Goal: Information Seeking & Learning: Learn about a topic

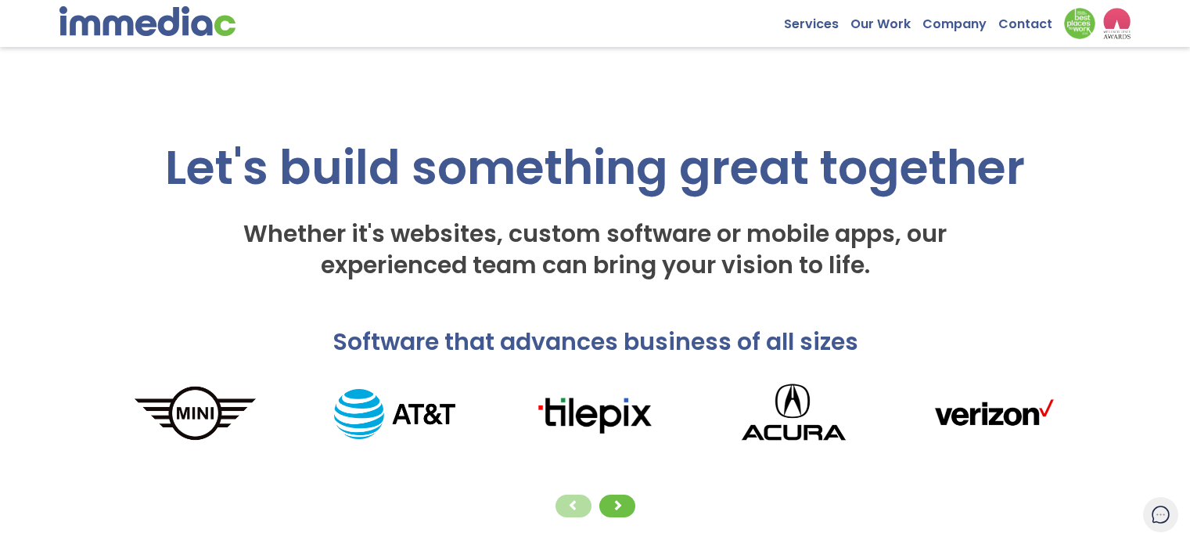
scroll to position [235, 0]
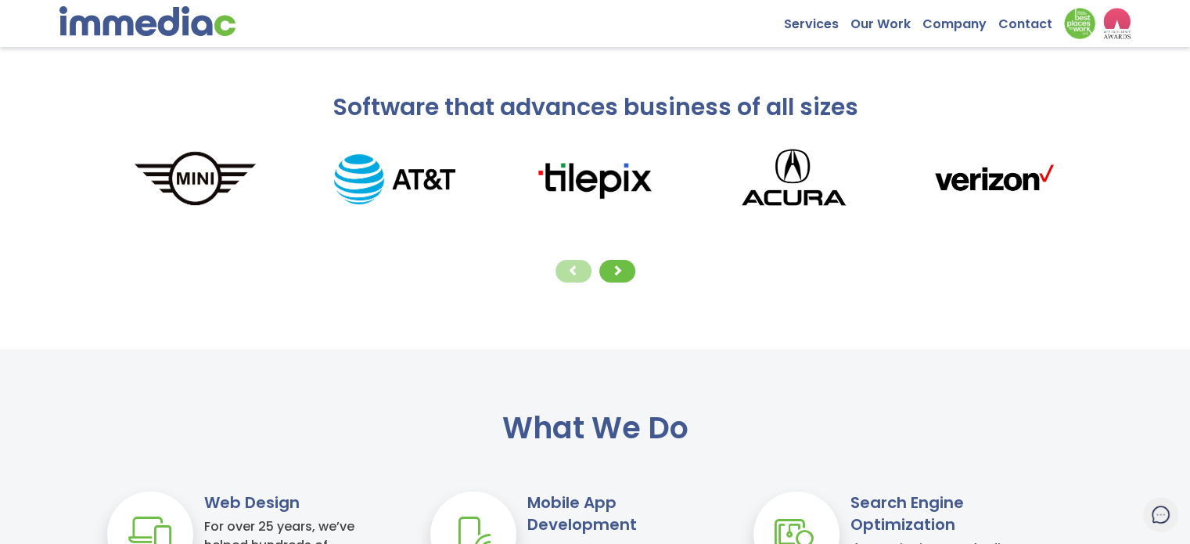
drag, startPoint x: 0, startPoint y: 0, endPoint x: 465, endPoint y: 237, distance: 522.3
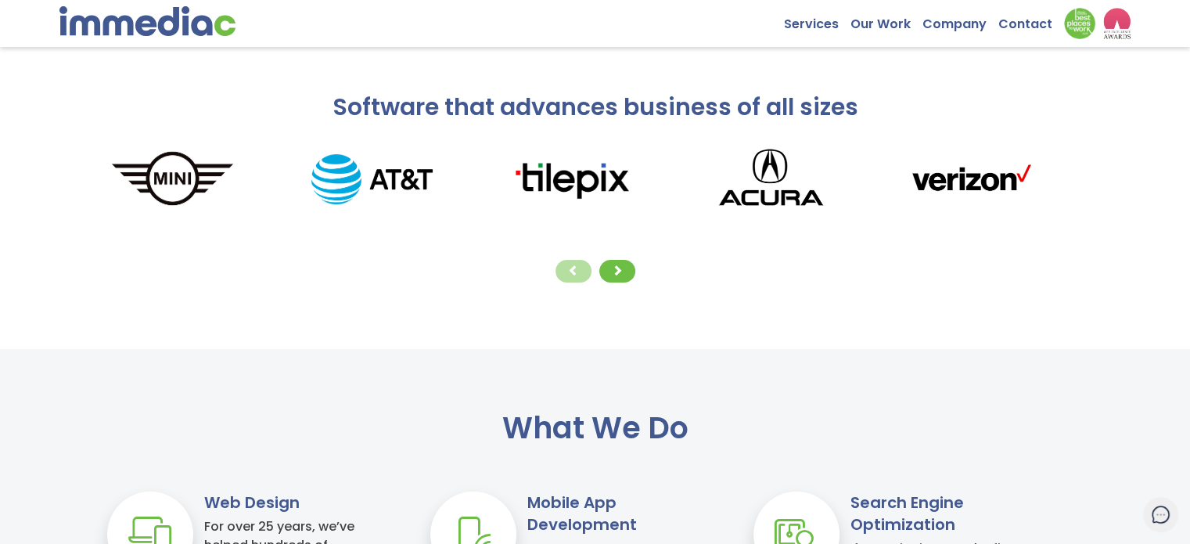
drag, startPoint x: 897, startPoint y: 174, endPoint x: 87, endPoint y: 215, distance: 811.5
click at [871, 221] on div at bounding box center [970, 194] width 199 height 74
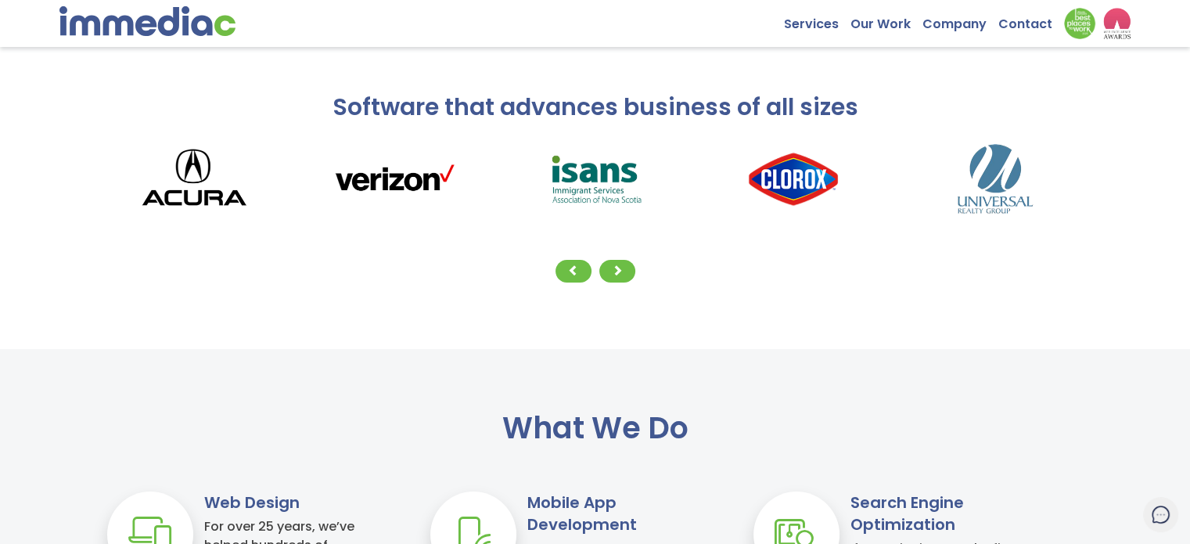
drag, startPoint x: 600, startPoint y: 160, endPoint x: 155, endPoint y: 180, distance: 445.5
click at [494, 174] on img at bounding box center [593, 178] width 199 height 81
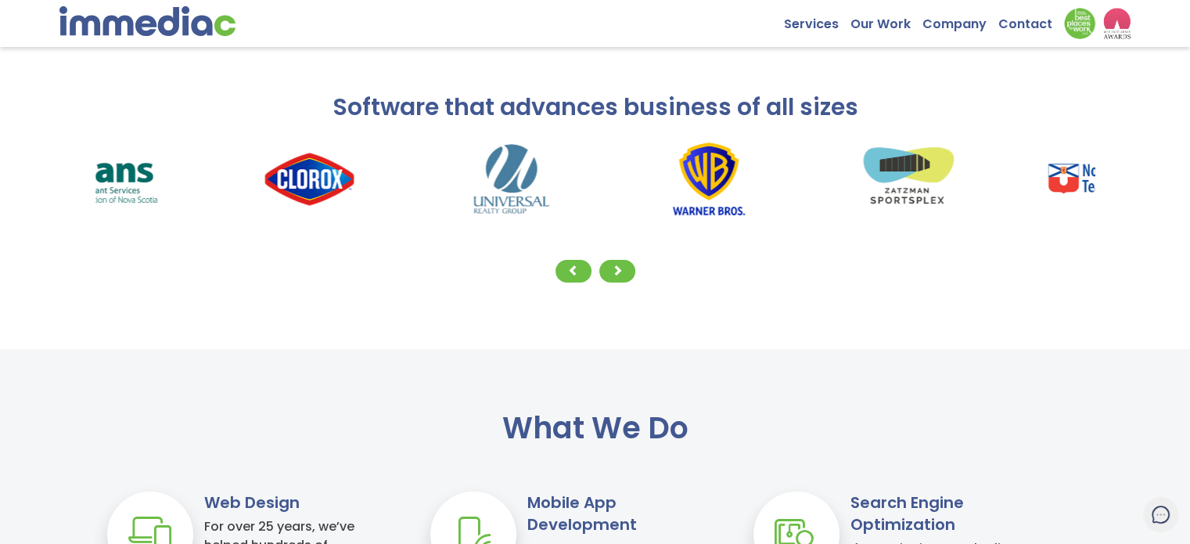
drag, startPoint x: 571, startPoint y: 180, endPoint x: 189, endPoint y: 178, distance: 381.8
click at [274, 180] on img at bounding box center [309, 178] width 199 height 81
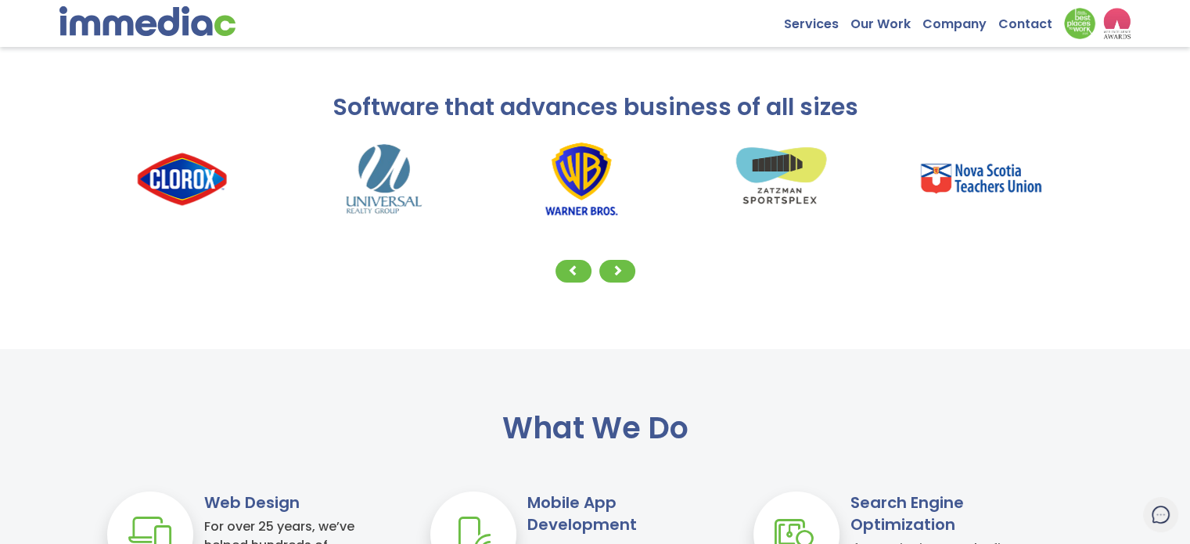
drag, startPoint x: 849, startPoint y: 141, endPoint x: 429, endPoint y: 139, distance: 420.1
click at [681, 141] on img at bounding box center [780, 178] width 199 height 81
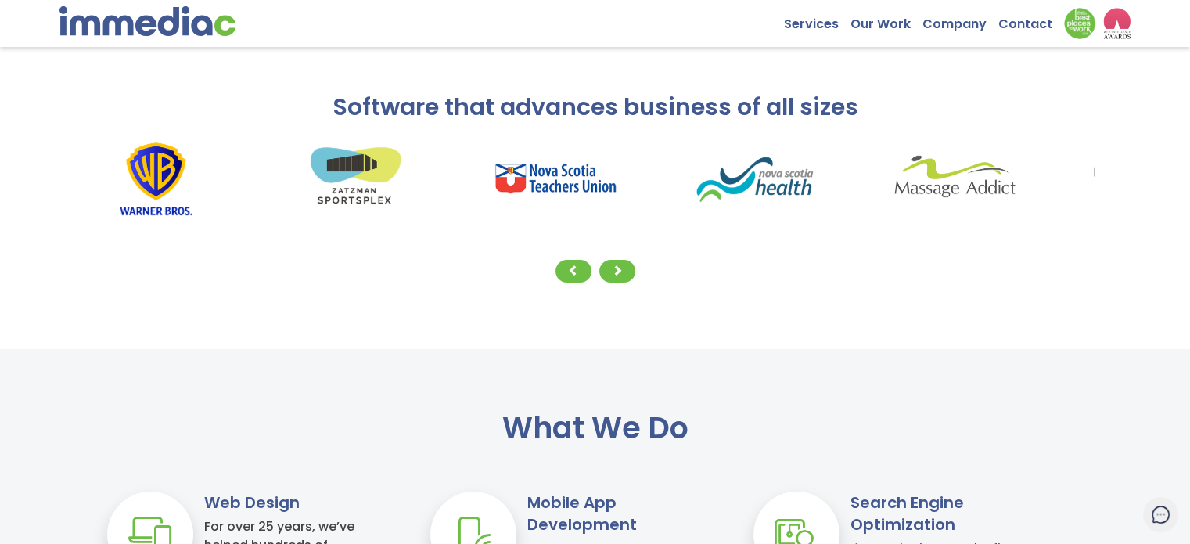
drag, startPoint x: 710, startPoint y: 176, endPoint x: 233, endPoint y: 192, distance: 477.4
click at [656, 193] on img at bounding box center [755, 178] width 199 height 81
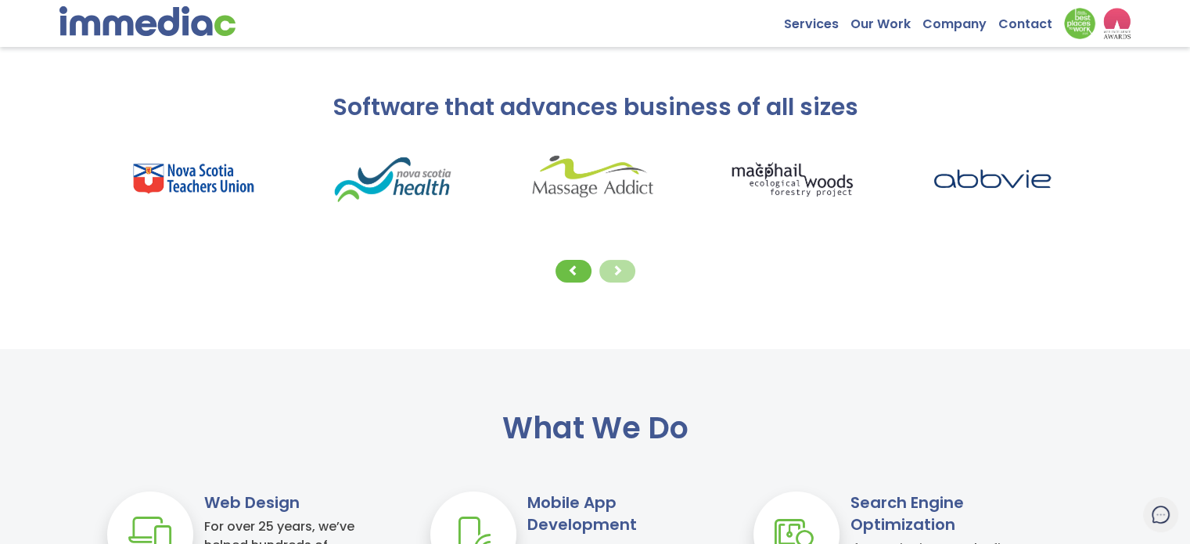
drag, startPoint x: 802, startPoint y: 199, endPoint x: 465, endPoint y: 199, distance: 336.4
click at [625, 271] on div at bounding box center [617, 271] width 36 height 23
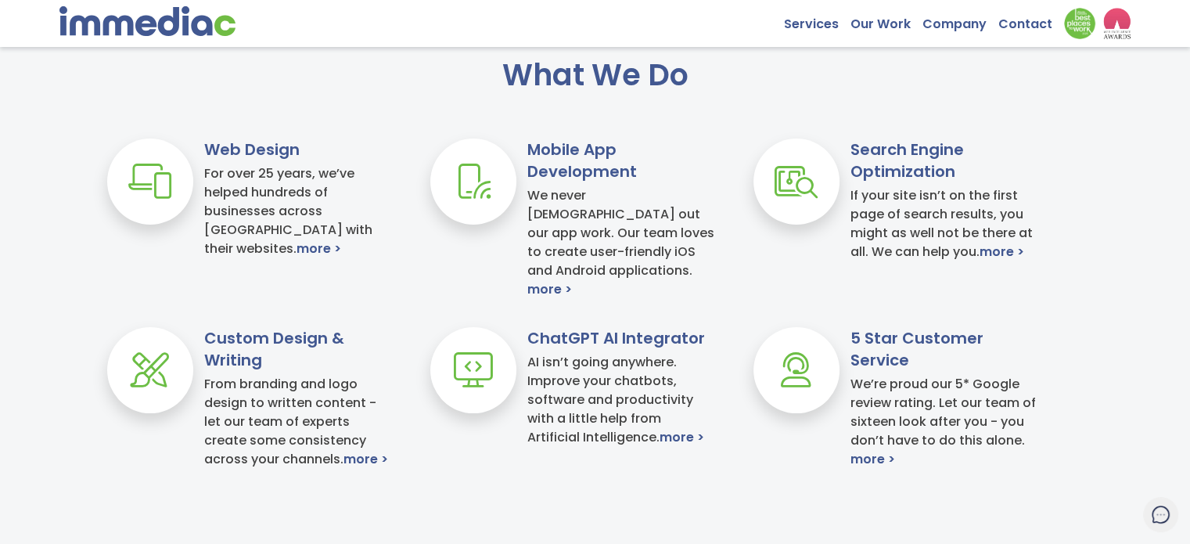
scroll to position [469, 0]
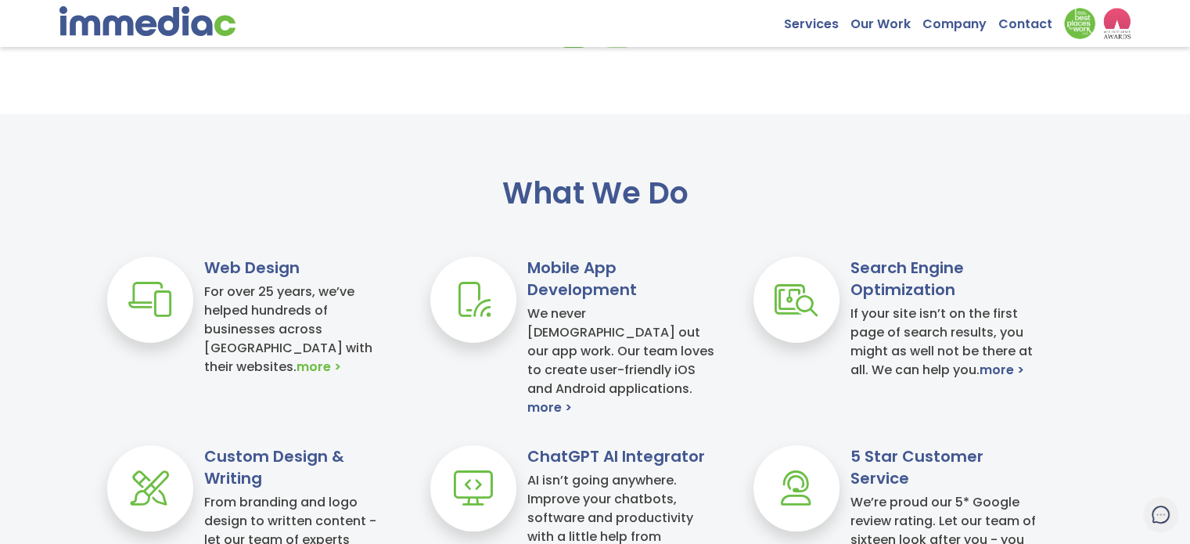
click at [340, 358] on link "more >" at bounding box center [318, 367] width 45 height 19
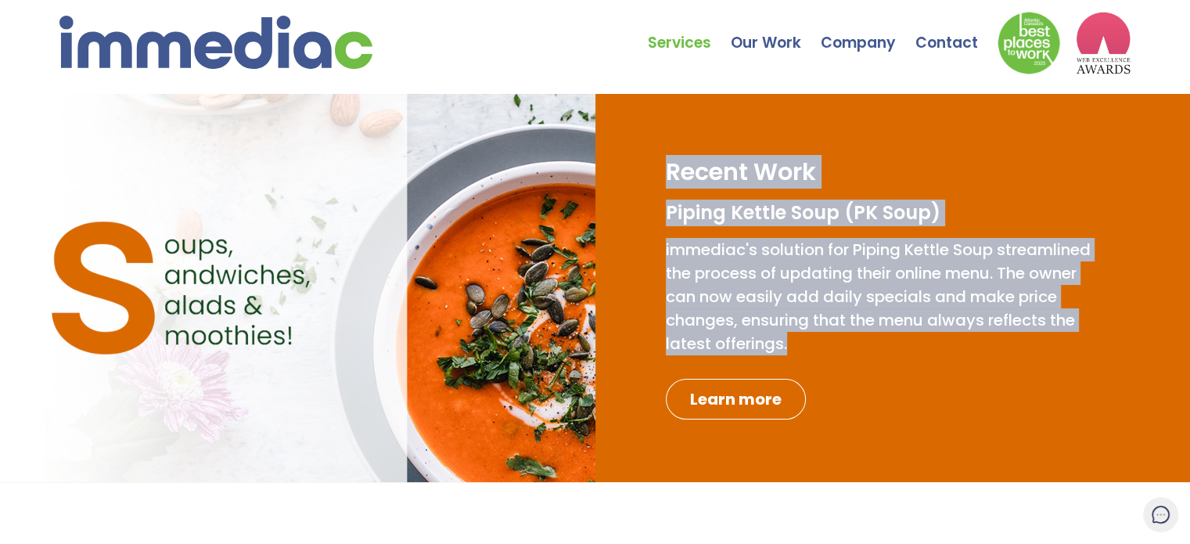
drag, startPoint x: 668, startPoint y: 178, endPoint x: 961, endPoint y: 352, distance: 340.2
click at [961, 352] on div "Recent Work Piping Kettle Soup (PK Soup) immediac's solution for Piping Kettle …" at bounding box center [880, 287] width 429 height 263
click at [961, 352] on p "immediac's solution for Piping Kettle Soup streamlined the process of updating …" at bounding box center [880, 296] width 429 height 117
drag, startPoint x: 972, startPoint y: 348, endPoint x: 674, endPoint y: 163, distance: 350.6
click at [674, 163] on div "Recent Work Piping Kettle Soup (PK Soup) immediac's solution for Piping Kettle …" at bounding box center [880, 287] width 429 height 263
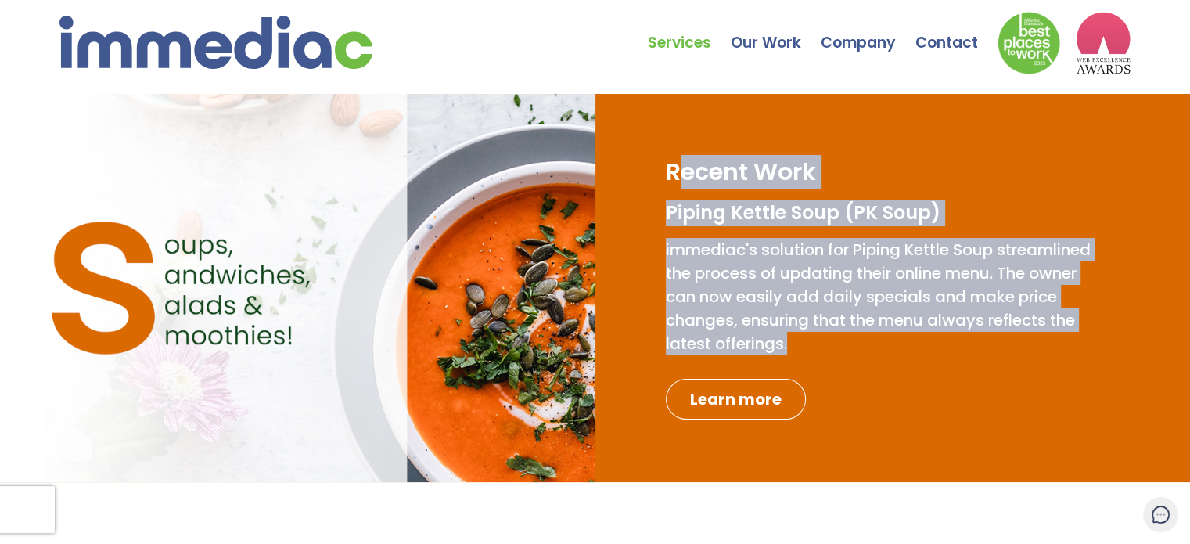
click at [674, 163] on h2 "Recent Work" at bounding box center [741, 171] width 150 height 31
drag, startPoint x: 667, startPoint y: 168, endPoint x: 938, endPoint y: 350, distance: 327.0
click at [938, 350] on div "Recent Work Piping Kettle Soup (PK Soup) immediac's solution for Piping Kettle …" at bounding box center [880, 287] width 429 height 263
click at [956, 348] on p "immediac's solution for Piping Kettle Soup streamlined the process of updating …" at bounding box center [880, 296] width 429 height 117
click at [958, 345] on p "immediac's solution for Piping Kettle Soup streamlined the process of updating …" at bounding box center [880, 296] width 429 height 117
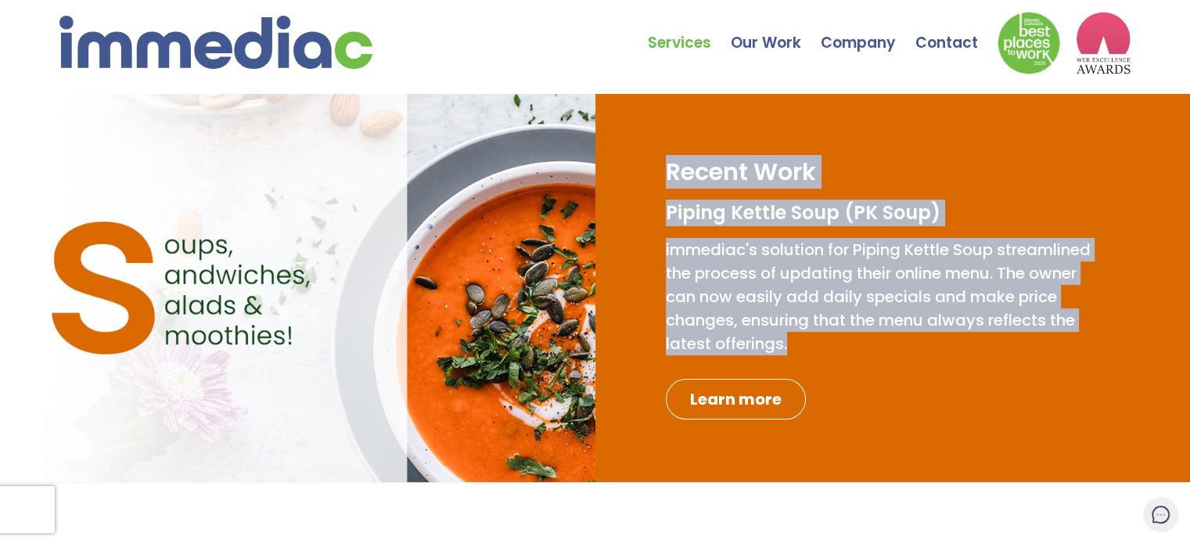
drag, startPoint x: 968, startPoint y: 349, endPoint x: 657, endPoint y: 160, distance: 363.7
click at [657, 160] on div "Recent Work Piping Kettle Soup (PK Soup) immediac's solution for Piping Kettle …" at bounding box center [892, 288] width 595 height 388
click at [868, 323] on span "immediac's solution for Piping Kettle Soup streamlined the process of updating …" at bounding box center [878, 297] width 425 height 116
click at [964, 352] on p "immediac's solution for Piping Kettle Soup streamlined the process of updating …" at bounding box center [880, 296] width 429 height 117
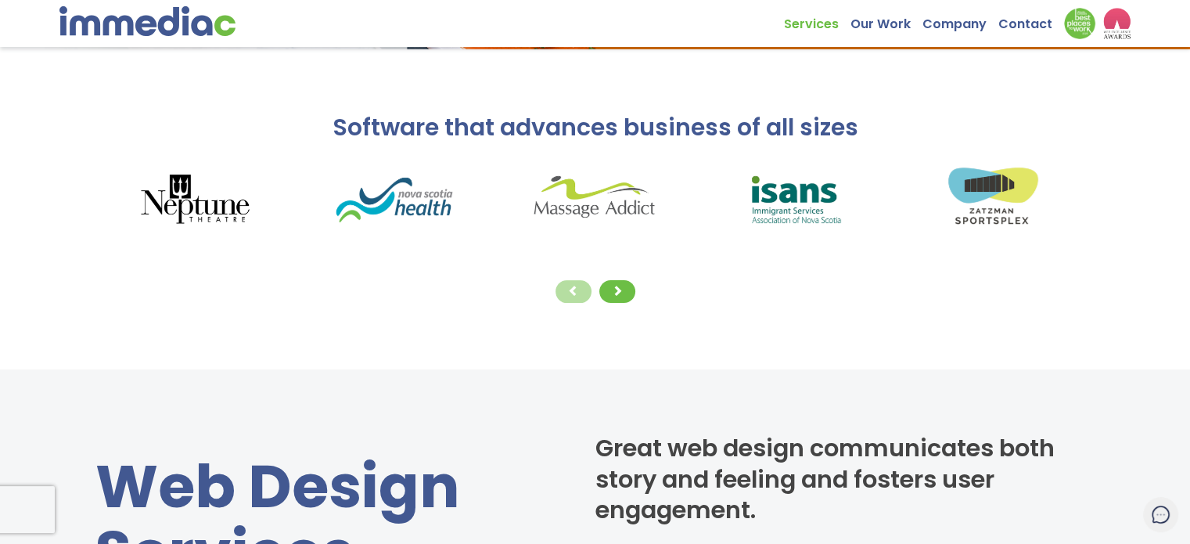
scroll to position [469, 0]
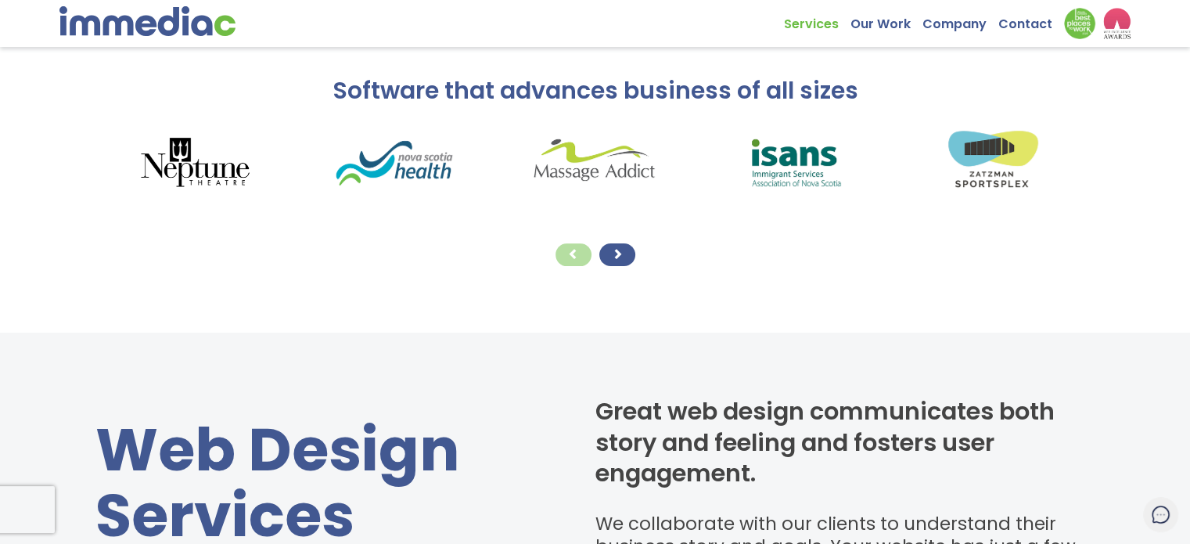
click at [617, 259] on span at bounding box center [617, 253] width 11 height 11
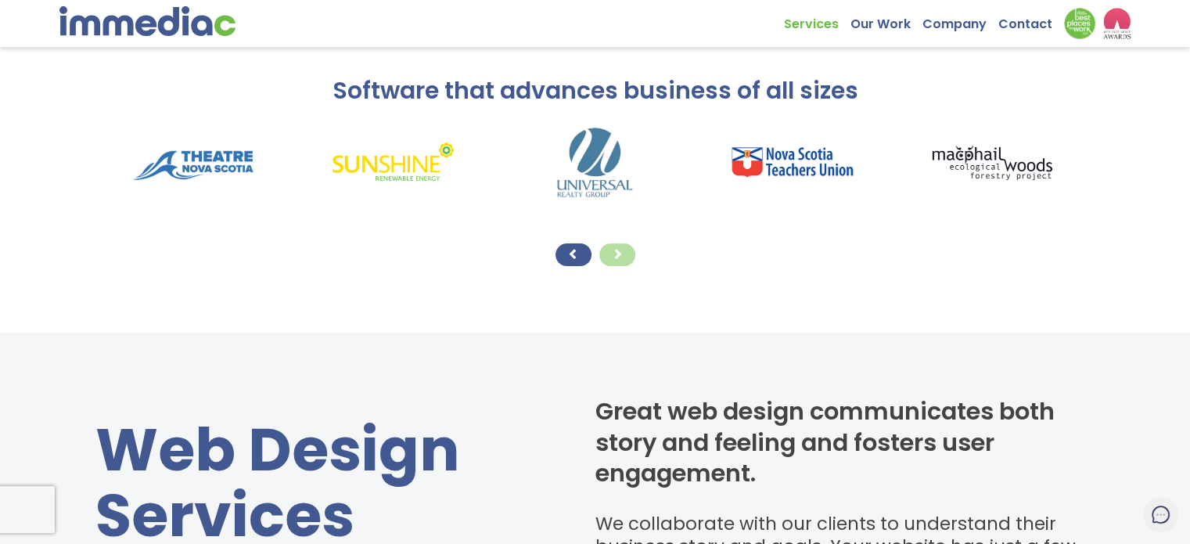
click at [579, 260] on div at bounding box center [573, 254] width 36 height 23
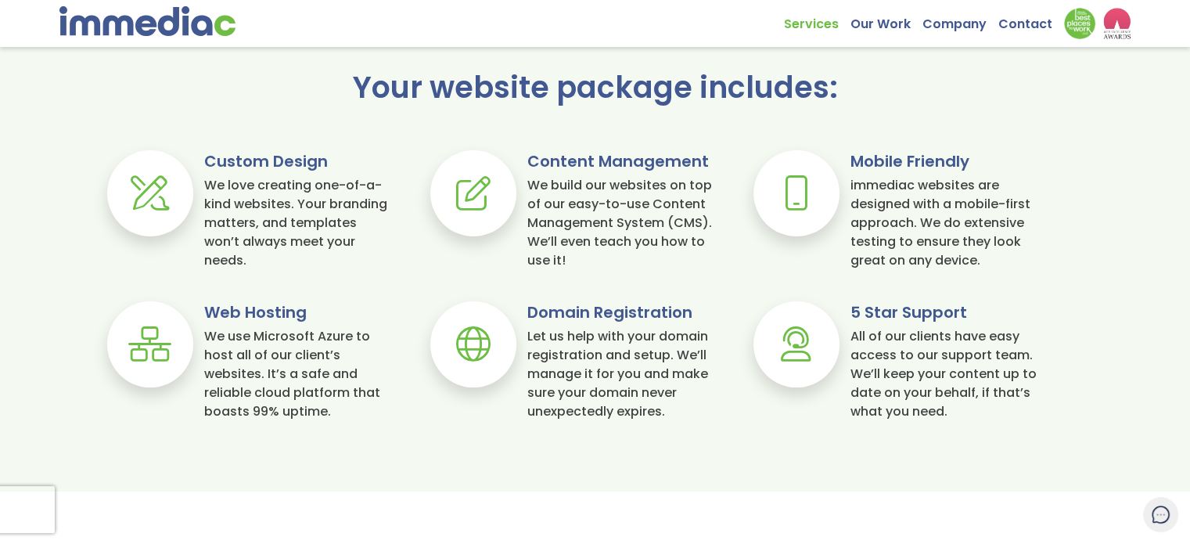
scroll to position [1146, 0]
